Goal: Find specific page/section: Find specific page/section

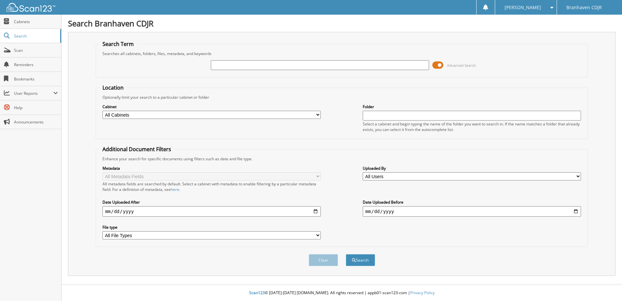
click at [233, 66] on input "text" at bounding box center [320, 65] width 218 height 10
type input "96533"
click at [346, 254] on button "Search" at bounding box center [360, 260] width 29 height 12
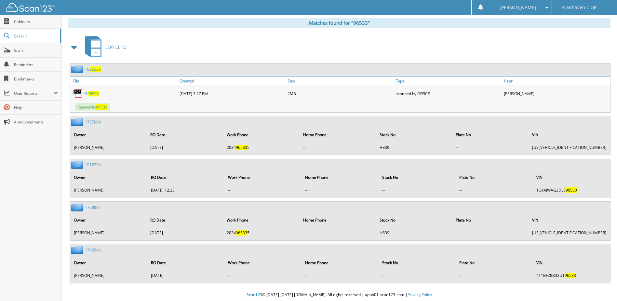
scroll to position [270, 0]
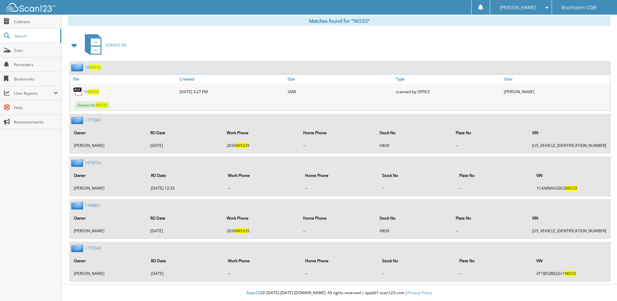
click at [91, 93] on span "96533" at bounding box center [93, 92] width 11 height 6
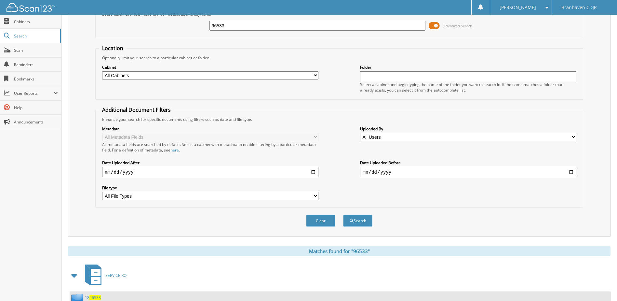
scroll to position [0, 0]
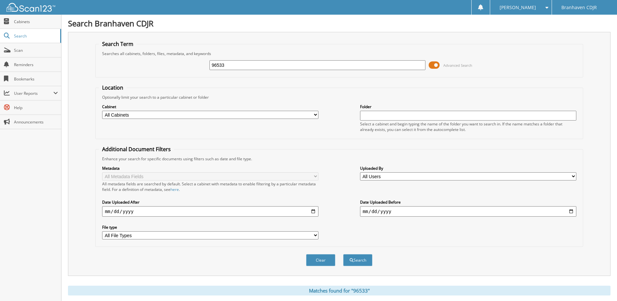
click at [212, 65] on input "96533" at bounding box center [318, 65] width 216 height 10
type input "2596533"
click at [359, 257] on button "Search" at bounding box center [357, 260] width 29 height 12
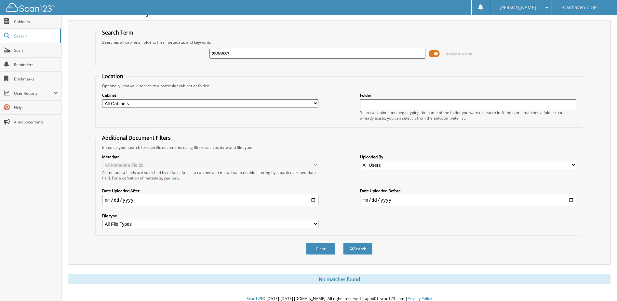
scroll to position [18, 0]
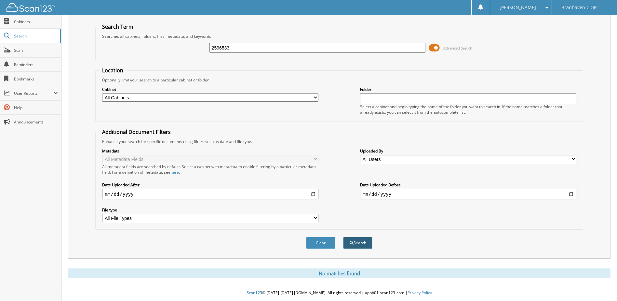
click at [361, 241] on button "Search" at bounding box center [357, 243] width 29 height 12
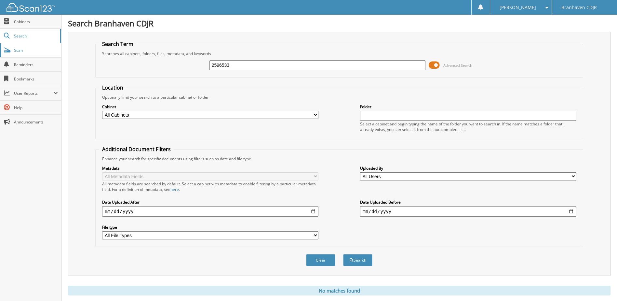
click at [23, 49] on span "Scan" at bounding box center [36, 51] width 44 height 6
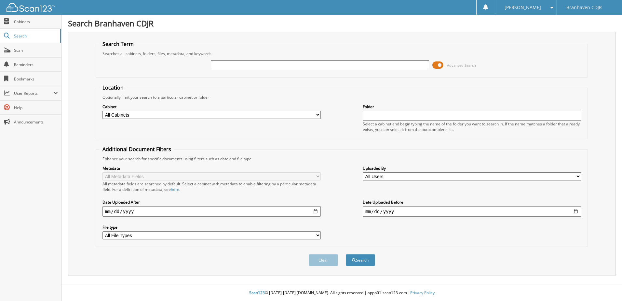
click at [252, 62] on input "text" at bounding box center [320, 65] width 218 height 10
type input "2521188"
click at [361, 259] on button "Search" at bounding box center [360, 260] width 29 height 12
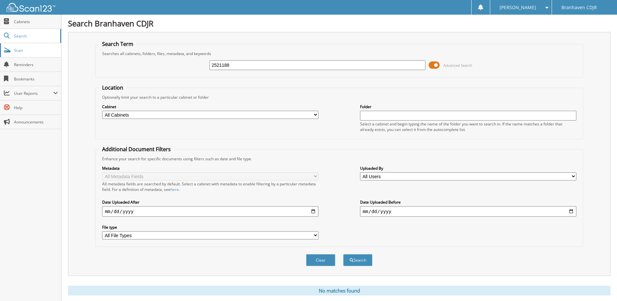
click at [29, 46] on link "Scan" at bounding box center [30, 50] width 61 height 14
